Goal: Check status

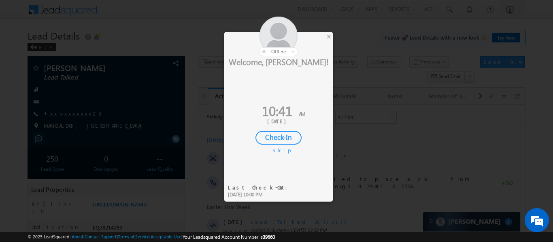
click at [285, 140] on div "Check-In" at bounding box center [278, 138] width 46 height 14
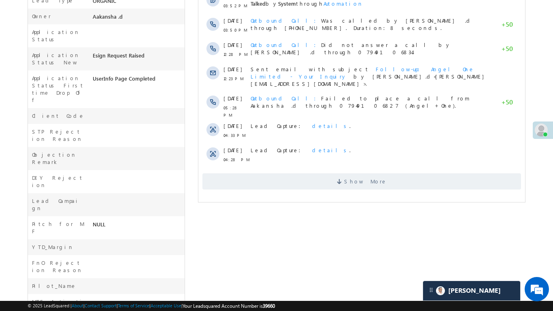
scroll to position [272, 0]
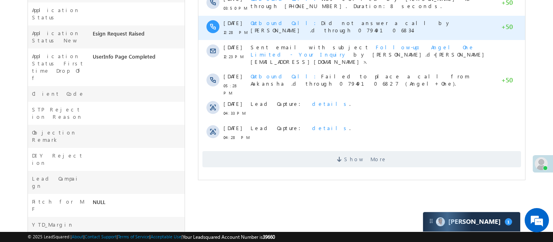
click at [200, 69] on div "02 Sep 05:28 PM Outbound Call Failed to place a call from Aakansha .d through 0…" at bounding box center [361, 83] width 327 height 28
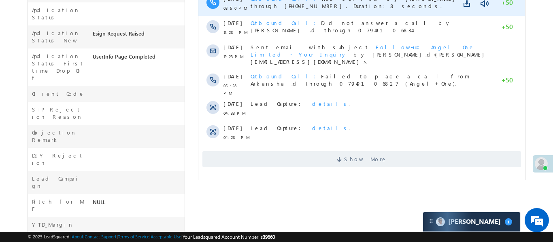
click at [272, 4] on div "Outbound Call Was called by Aakansha .d through +917949106828. Duration:8 secon…" at bounding box center [369, 3] width 239 height 24
